Goal: Navigation & Orientation: Find specific page/section

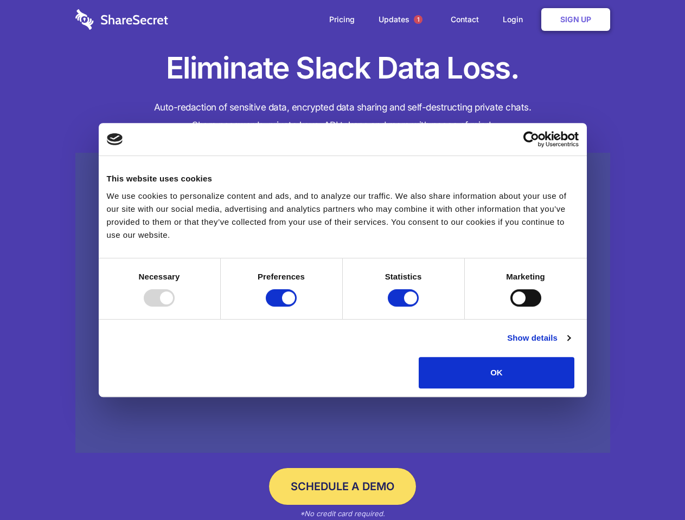
click at [175, 307] on div at bounding box center [159, 297] width 31 height 17
click at [296, 307] on input "Preferences" at bounding box center [281, 297] width 31 height 17
checkbox input "false"
click at [404, 307] on input "Statistics" at bounding box center [403, 297] width 31 height 17
checkbox input "false"
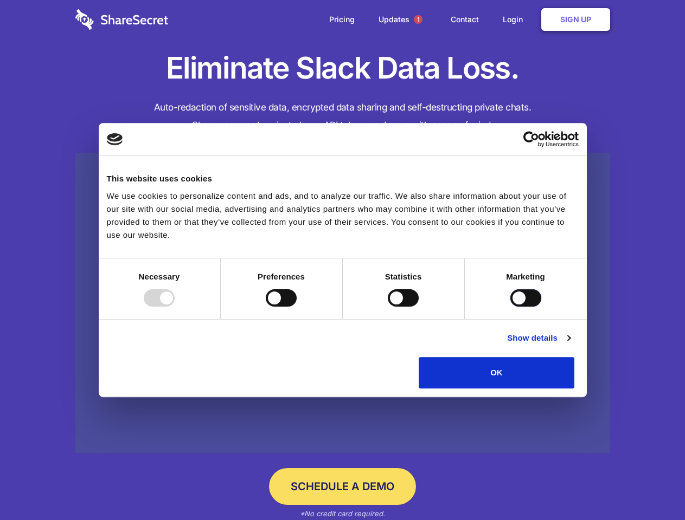
click at [510, 307] on input "Marketing" at bounding box center [525, 297] width 31 height 17
checkbox input "true"
click at [570, 345] on link "Show details" at bounding box center [538, 338] width 63 height 13
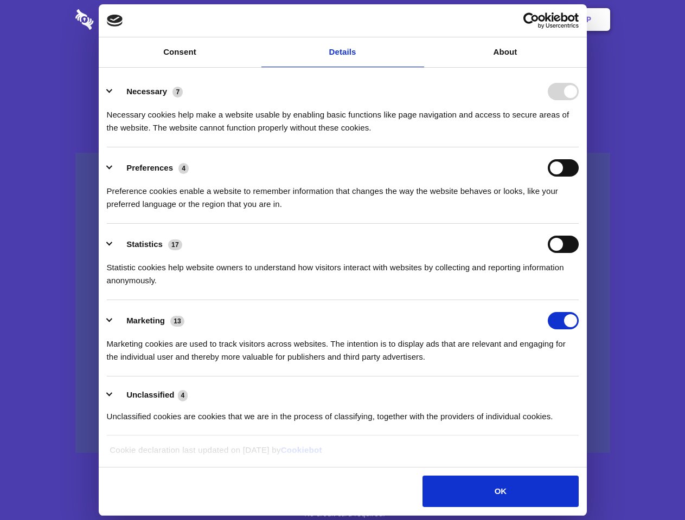
click at [578, 147] on li "Necessary 7 Necessary cookies help make a website usable by enabling basic func…" at bounding box center [343, 109] width 472 height 76
click at [417, 20] on span "1" at bounding box center [418, 19] width 9 height 9
